Goal: Task Accomplishment & Management: Manage account settings

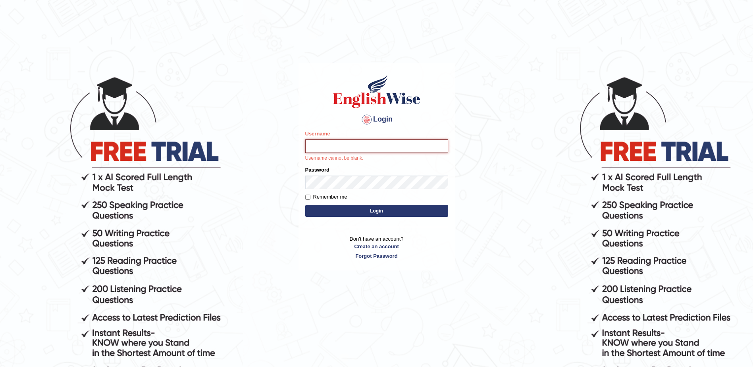
click at [353, 142] on input "Username" at bounding box center [376, 145] width 143 height 13
paste input "PrabinHimalyan"
type input "PrabinHimalyan"
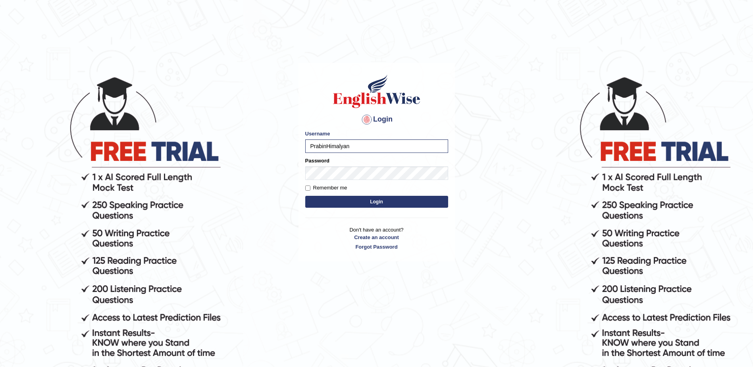
click at [349, 199] on button "Login" at bounding box center [376, 202] width 143 height 12
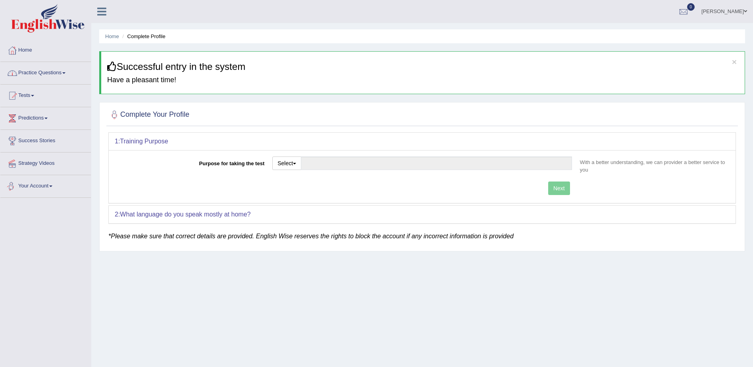
click at [48, 187] on link "Your Account" at bounding box center [45, 185] width 91 height 20
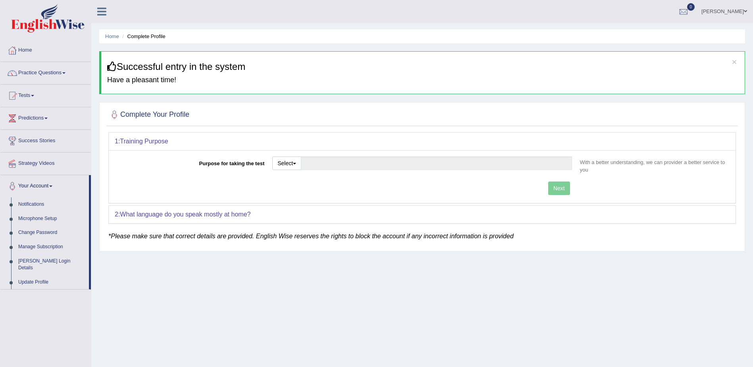
click at [205, 296] on div "Home Complete Profile × Successful entry in the system Have a pleasant time! Co…" at bounding box center [422, 198] width 662 height 397
click at [183, 289] on div "Home Complete Profile × Successful entry in the system Have a pleasant time! Co…" at bounding box center [422, 198] width 662 height 397
click at [721, 13] on link "[PERSON_NAME]" at bounding box center [724, 10] width 58 height 21
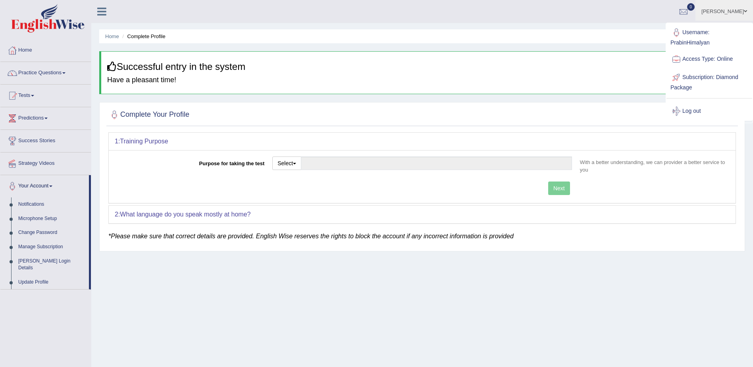
click at [648, 283] on div "Home Complete Profile × Successful entry in the system Have a pleasant time! Co…" at bounding box center [422, 198] width 662 height 397
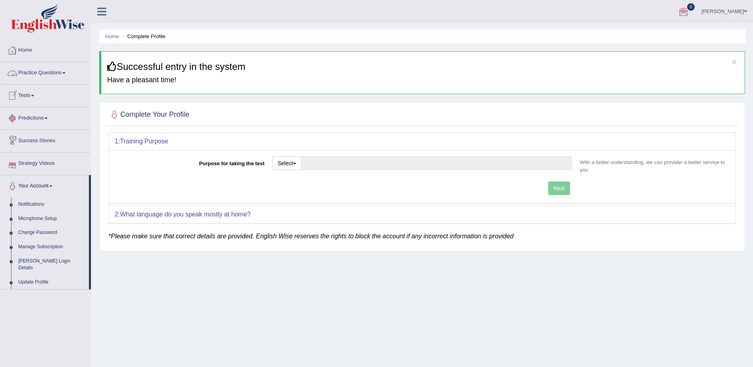
click at [32, 75] on link "Practice Questions" at bounding box center [45, 72] width 91 height 20
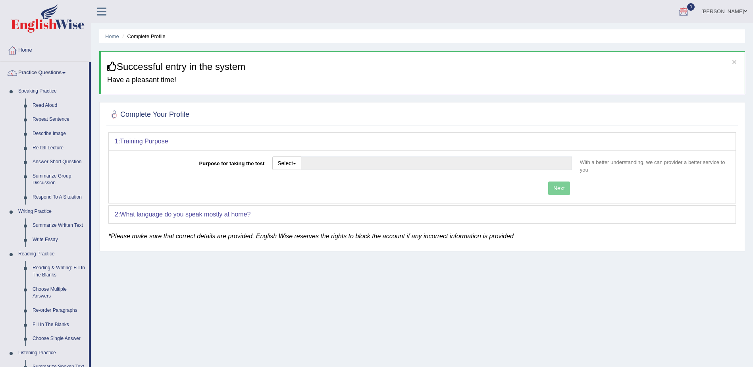
click at [35, 69] on link "Practice Questions" at bounding box center [44, 72] width 89 height 20
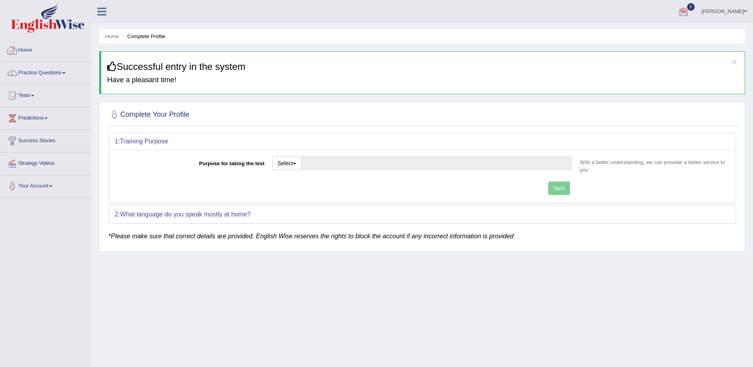
click at [18, 54] on link "Home" at bounding box center [45, 49] width 91 height 20
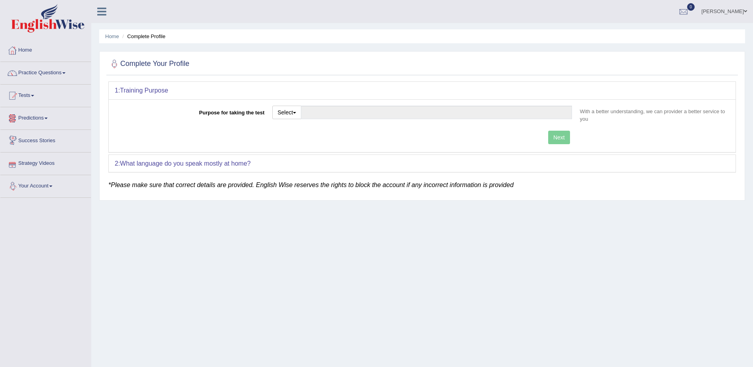
click at [258, 297] on div "Home Complete Profile Complete Your Profile 1: Training Purpose Purpose for tak…" at bounding box center [422, 198] width 662 height 397
click at [45, 187] on link "Your Account" at bounding box center [45, 185] width 91 height 20
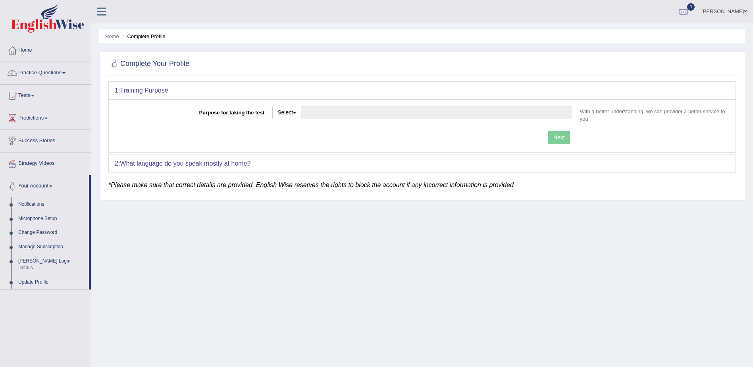
click at [38, 275] on link "Update Profile" at bounding box center [52, 282] width 74 height 14
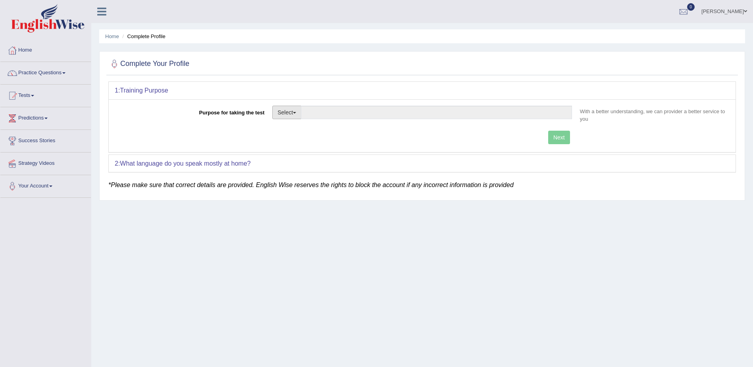
click at [287, 115] on button "Select" at bounding box center [286, 112] width 29 height 13
click at [316, 232] on div "Home Complete Profile Complete Your Profile 1: Training Purpose Purpose for tak…" at bounding box center [422, 198] width 662 height 397
click at [27, 48] on link "Home" at bounding box center [45, 49] width 91 height 20
click at [102, 13] on icon at bounding box center [101, 11] width 9 height 10
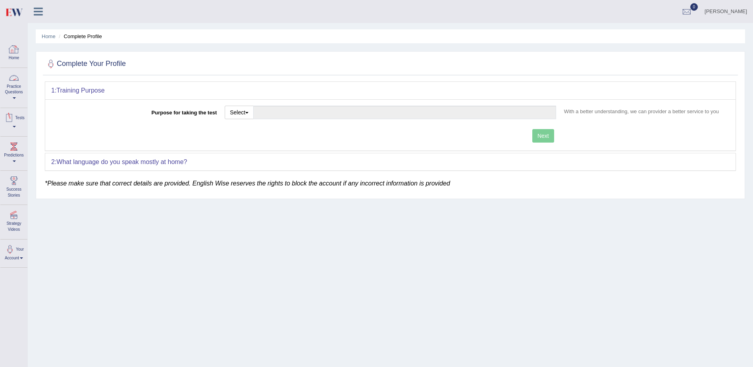
click at [18, 15] on img at bounding box center [14, 12] width 18 height 16
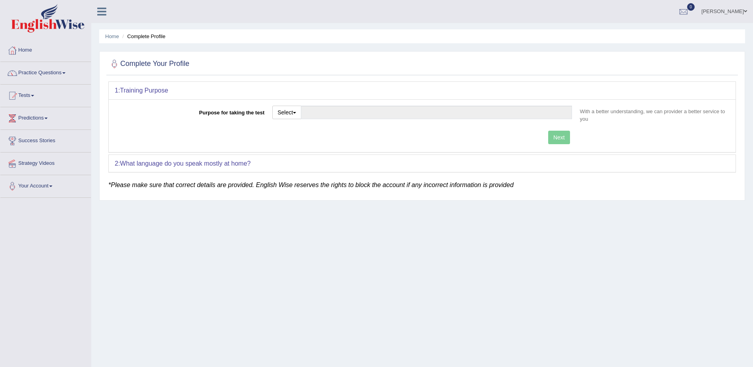
click at [65, 72] on span at bounding box center [63, 73] width 3 height 2
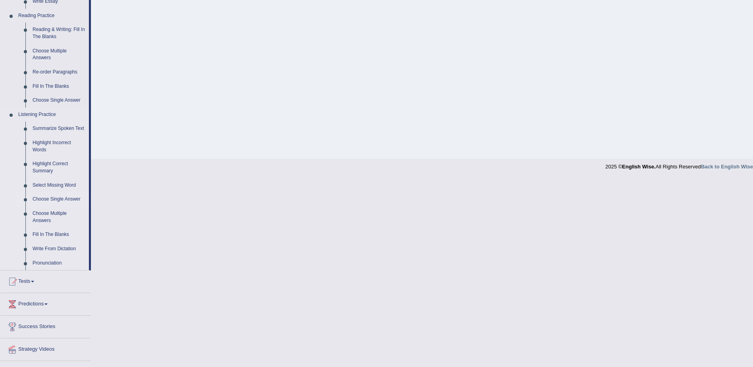
scroll to position [255, 0]
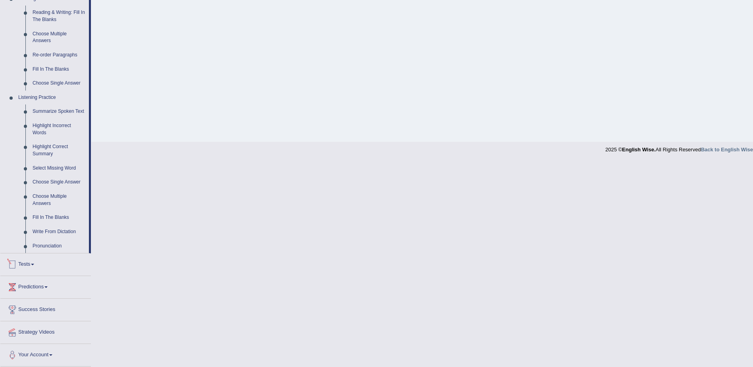
click at [26, 262] on link "Tests" at bounding box center [45, 263] width 91 height 20
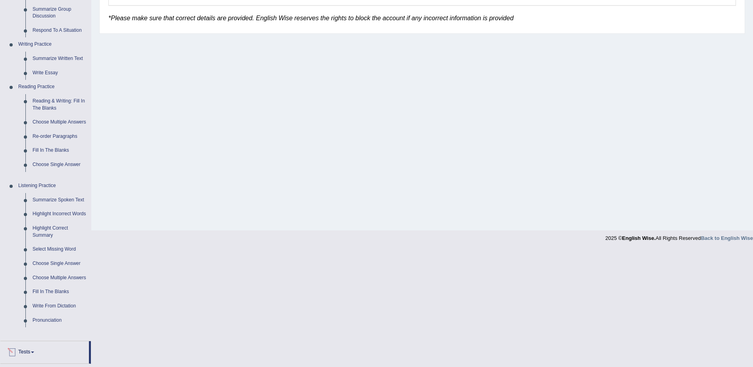
scroll to position [50, 0]
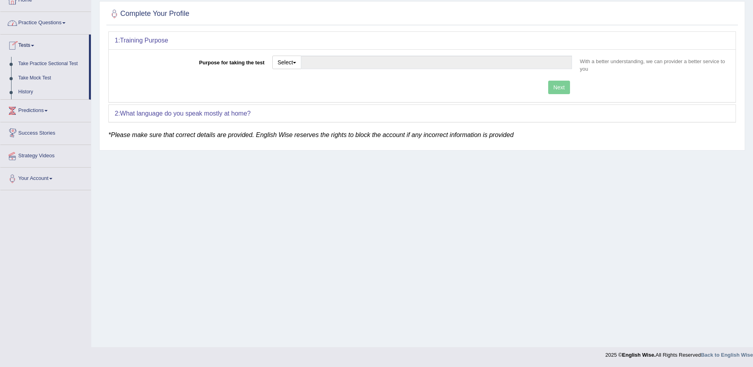
click at [44, 135] on link "Success Stories" at bounding box center [45, 132] width 91 height 20
